Goal: Obtain resource: Download file/media

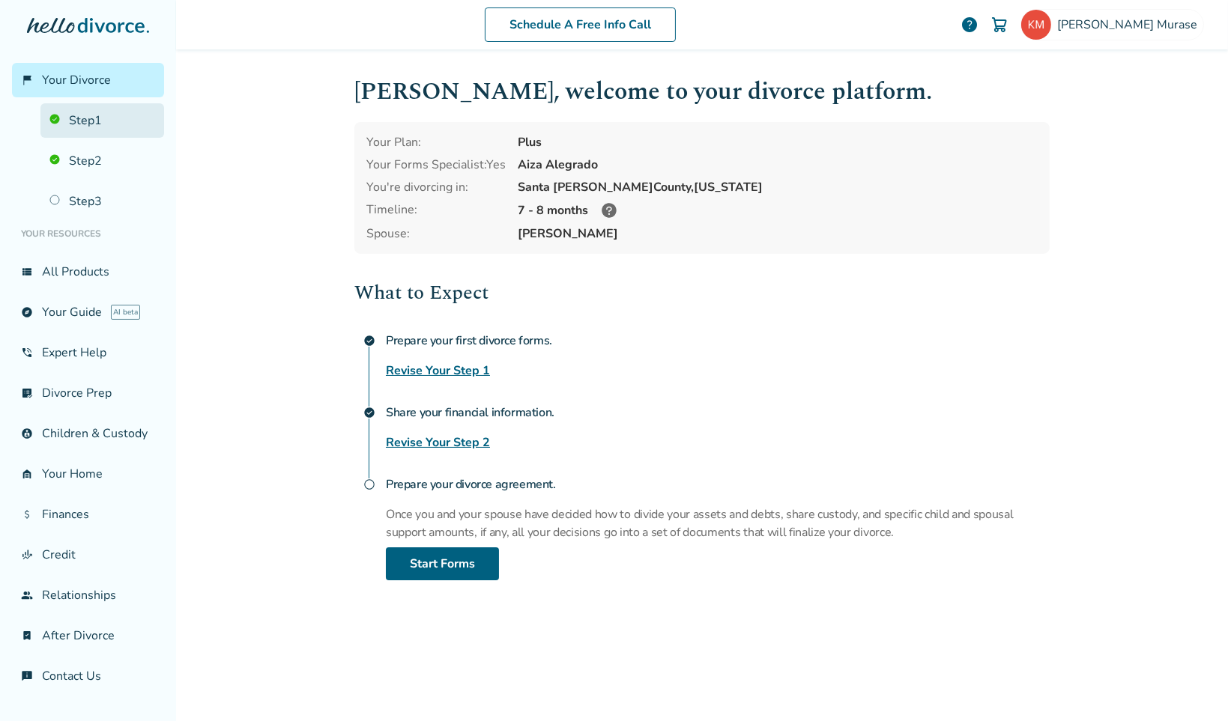
click at [73, 125] on link "Step 1" at bounding box center [102, 120] width 124 height 34
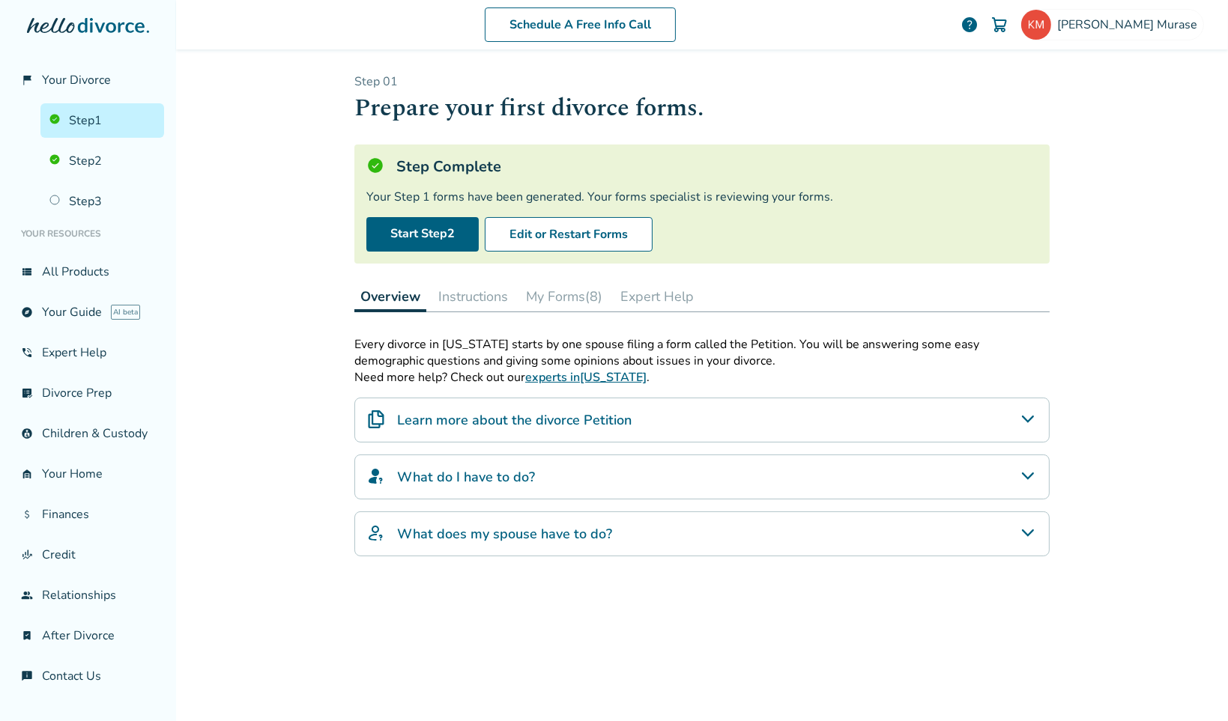
click at [569, 297] on button "My Forms (8)" at bounding box center [564, 297] width 88 height 30
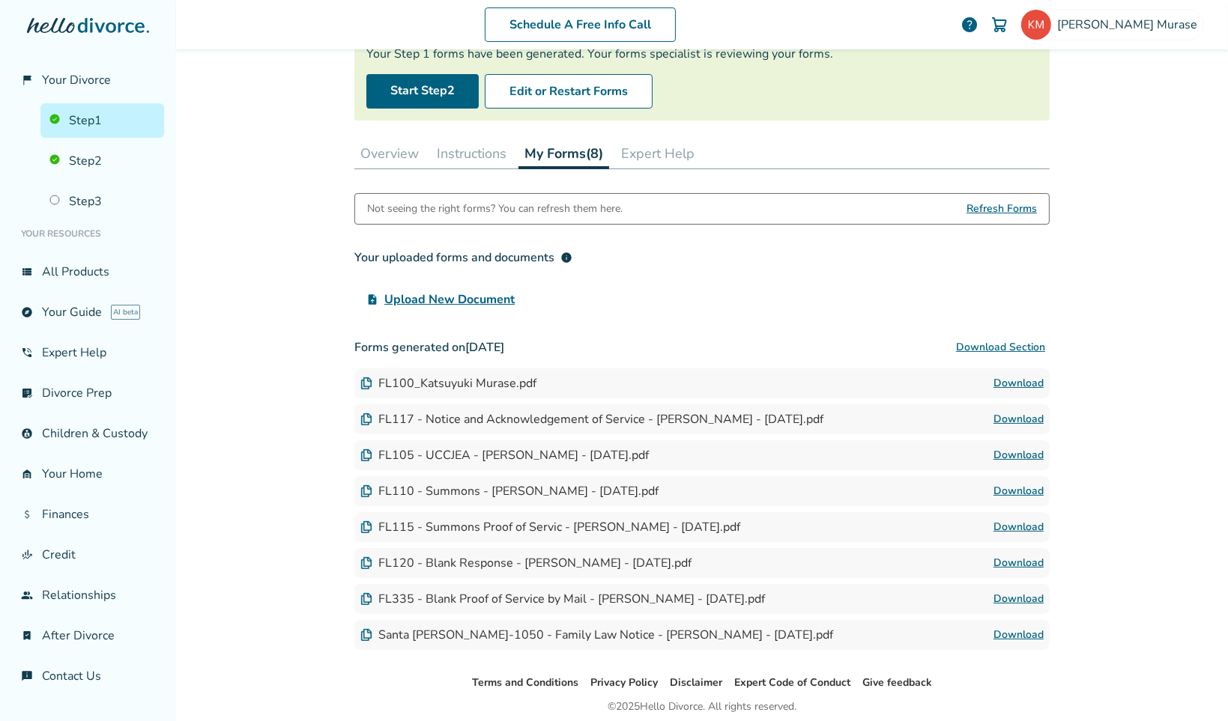
scroll to position [199, 0]
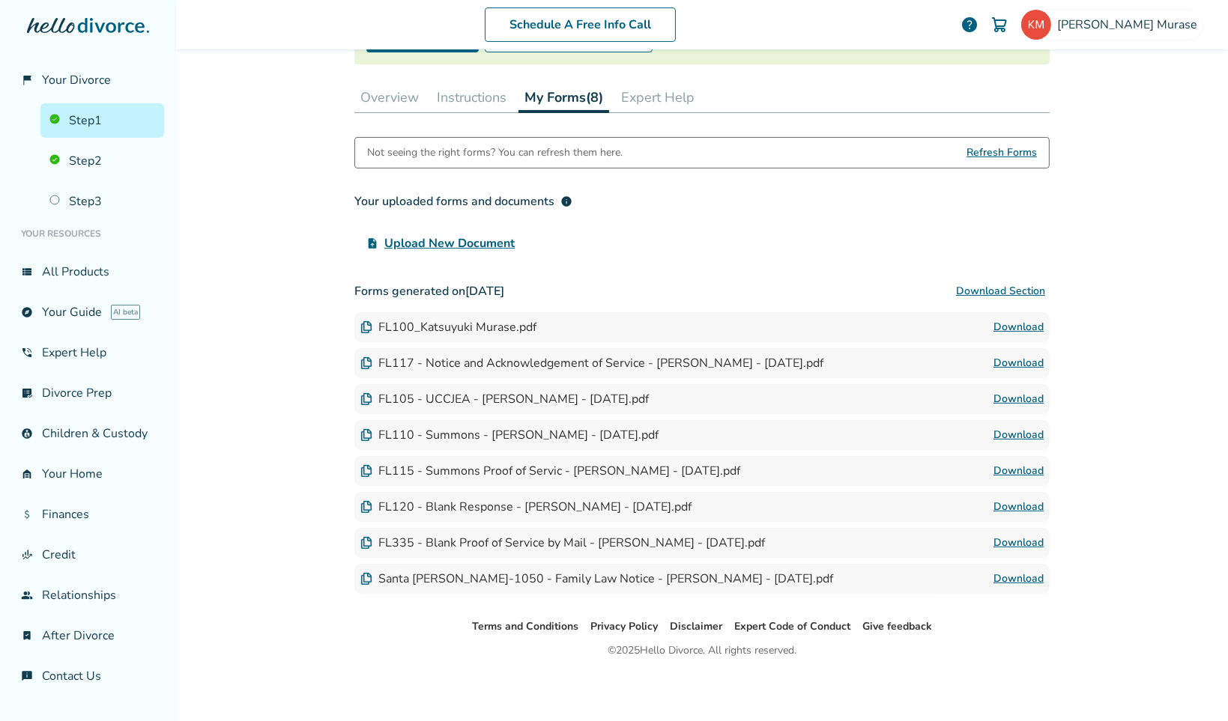
click at [1028, 579] on link "Download" at bounding box center [1018, 579] width 50 height 18
